Goal: Task Accomplishment & Management: Complete application form

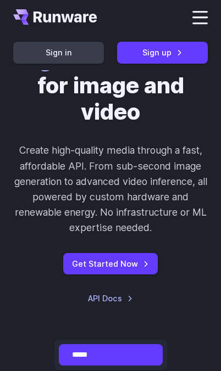
scroll to position [214, 0]
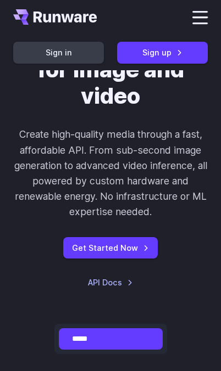
click at [75, 247] on link "Get Started Now" at bounding box center [110, 247] width 94 height 21
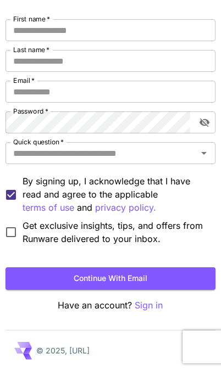
scroll to position [146, 0]
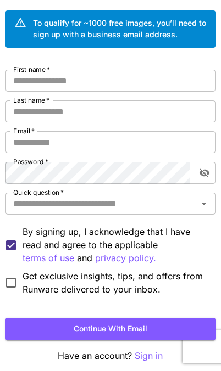
click at [20, 88] on input "First name   *" at bounding box center [110, 81] width 210 height 22
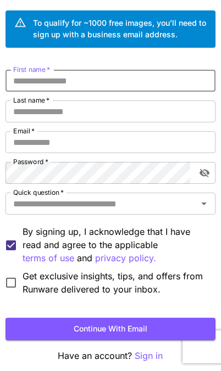
scroll to position [82, 0]
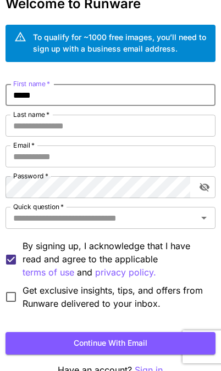
type input "*****"
click at [32, 129] on input "Last name   *" at bounding box center [110, 126] width 210 height 22
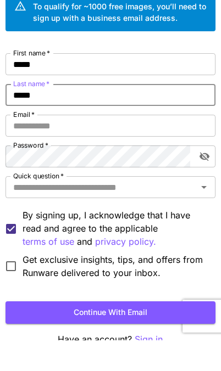
type input "*****"
click at [27, 146] on input "Email   *" at bounding box center [110, 157] width 210 height 22
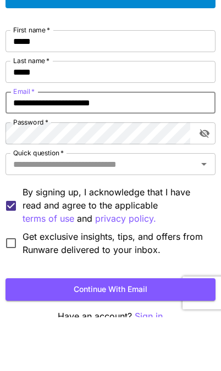
type input "**********"
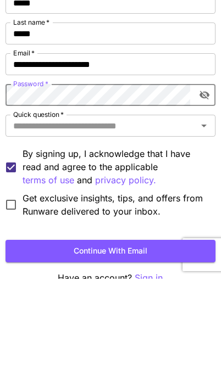
click at [31, 210] on input "Quick question   *" at bounding box center [101, 217] width 185 height 15
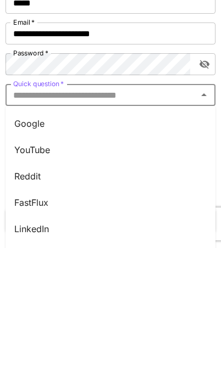
scroll to position [0, 0]
click at [25, 233] on li "Google" at bounding box center [110, 246] width 210 height 26
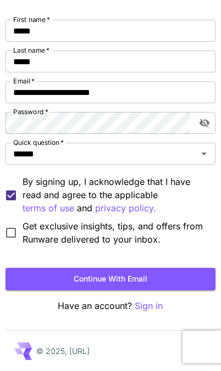
click at [30, 282] on button "Continue with email" at bounding box center [110, 279] width 210 height 23
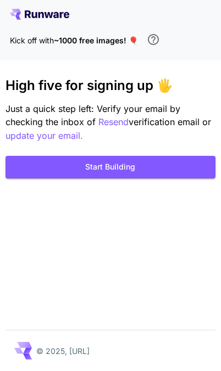
scroll to position [61, 0]
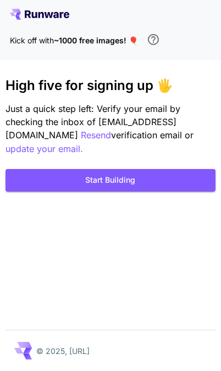
click at [31, 169] on button "Start Building" at bounding box center [110, 180] width 210 height 23
